Goal: Browse casually

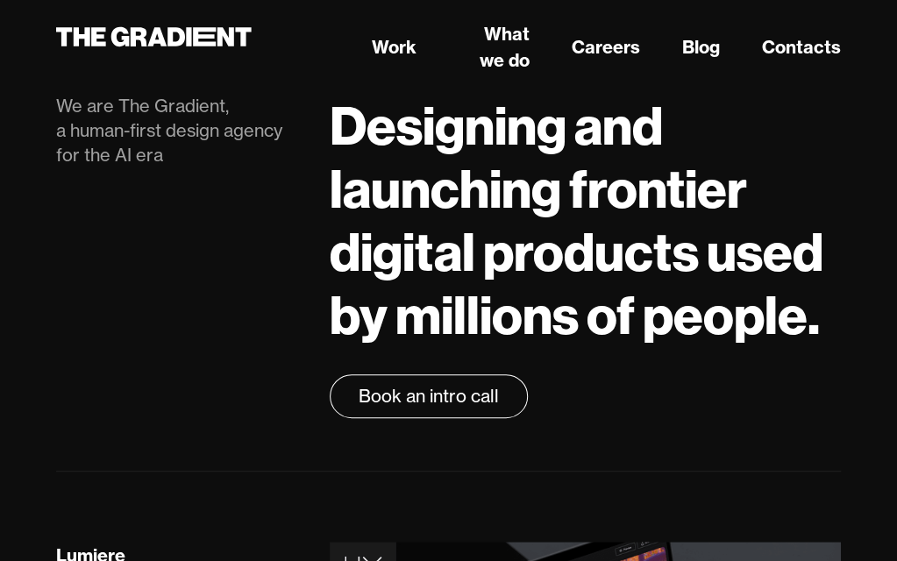
scroll to position [88, 0]
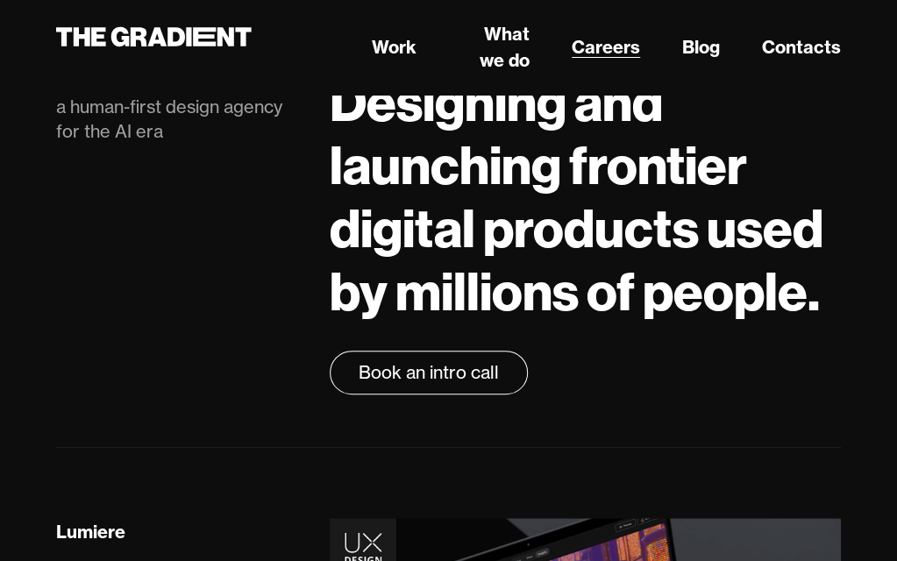
click at [616, 45] on link "Careers" at bounding box center [606, 47] width 68 height 26
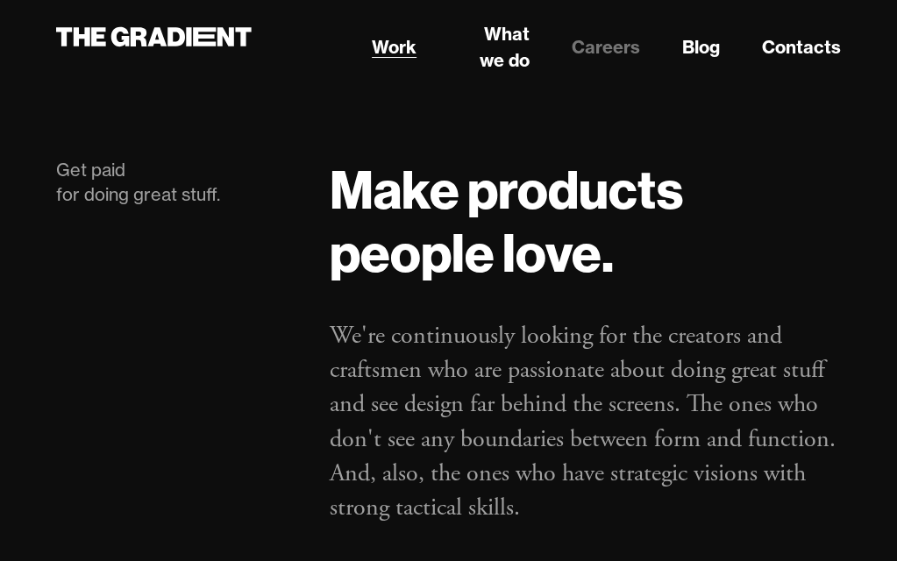
click at [395, 48] on link "Work" at bounding box center [394, 47] width 45 height 26
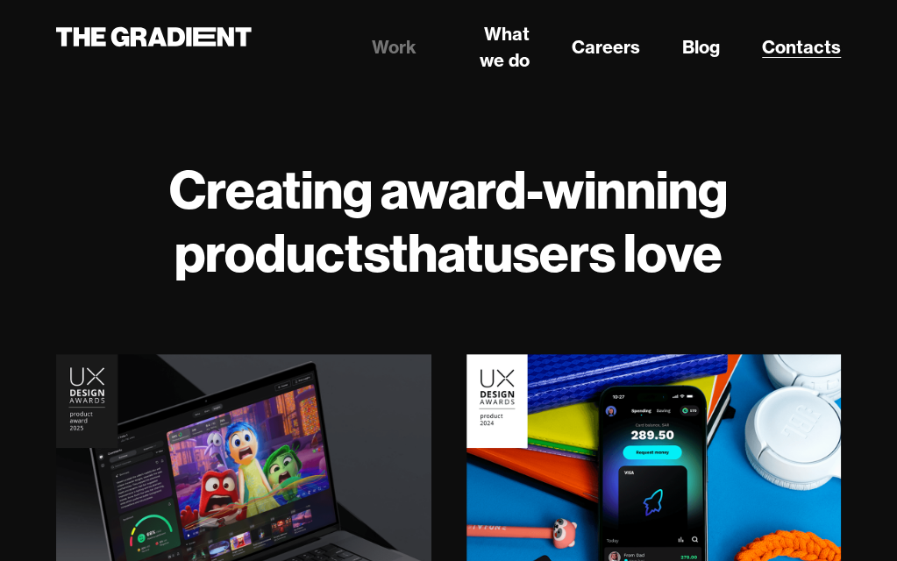
click at [808, 46] on link "Contacts" at bounding box center [801, 47] width 79 height 26
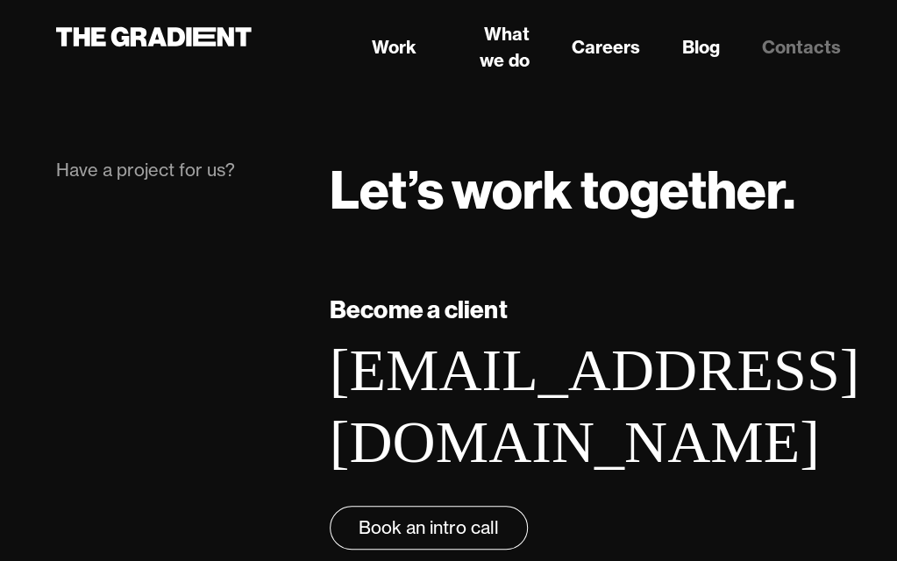
scroll to position [175, 0]
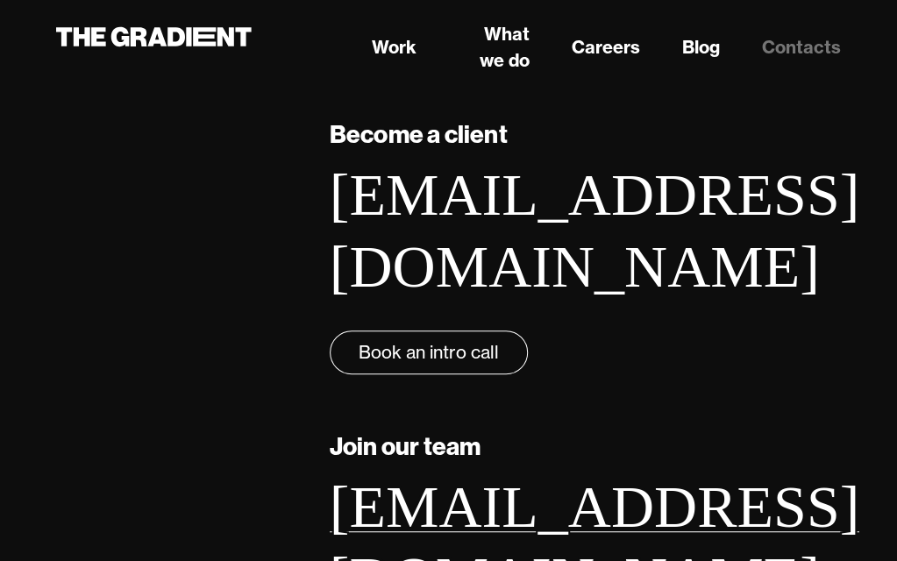
click at [653, 474] on link "work@thegradient.com" at bounding box center [595, 543] width 530 height 139
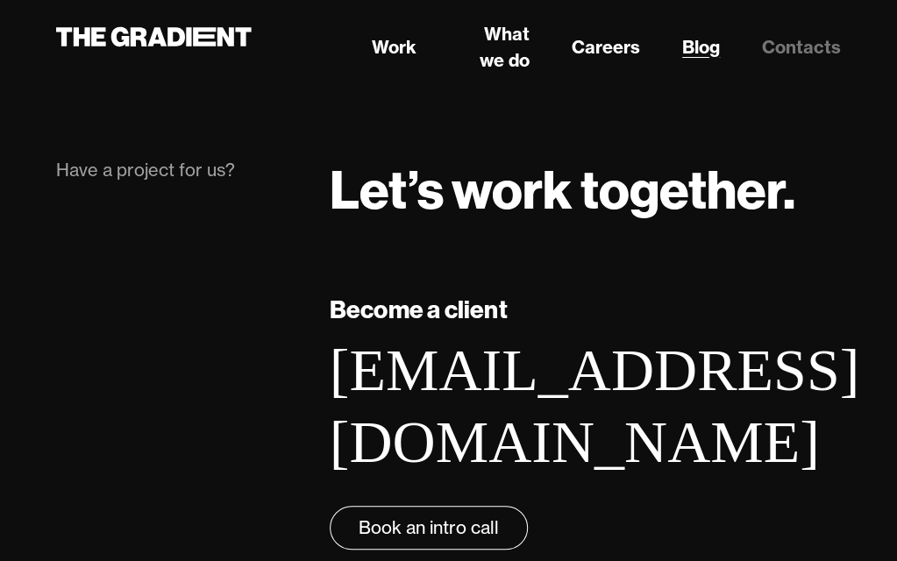
click at [708, 52] on link "Blog" at bounding box center [701, 47] width 38 height 26
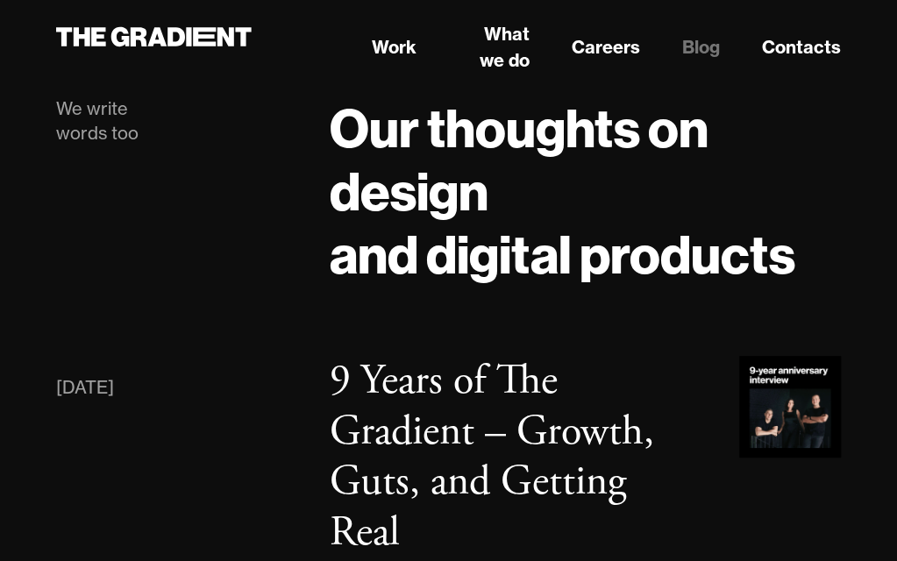
scroll to position [88, 0]
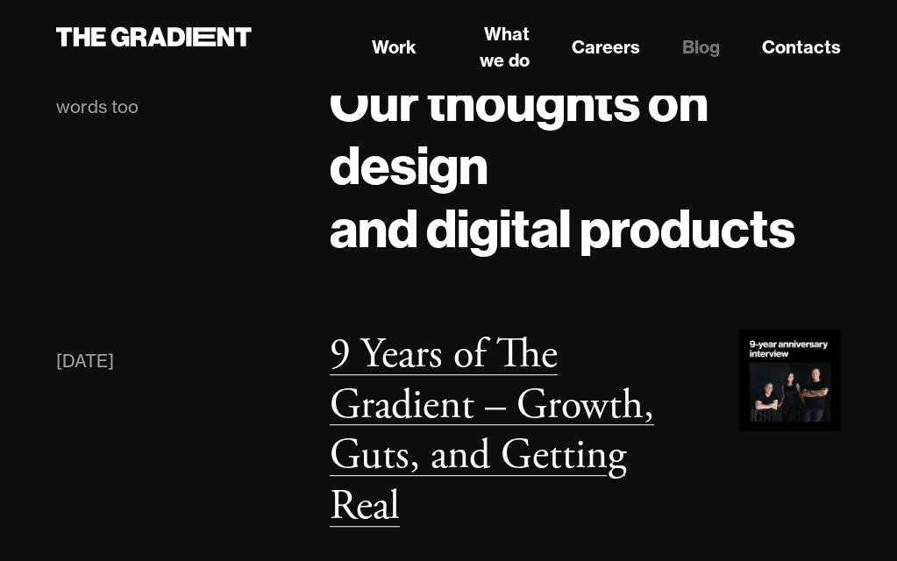
click at [772, 398] on img at bounding box center [790, 381] width 102 height 102
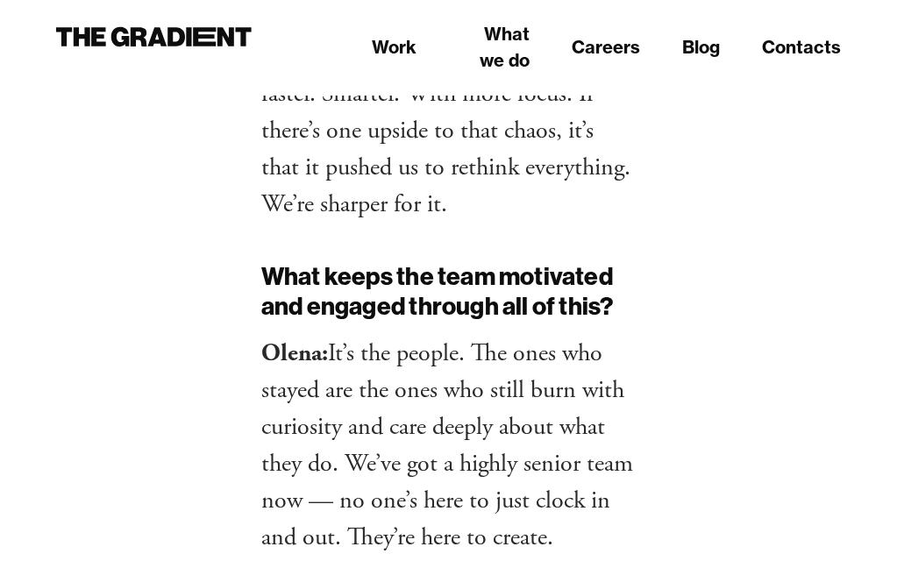
scroll to position [13685, 0]
